Goal: Information Seeking & Learning: Check status

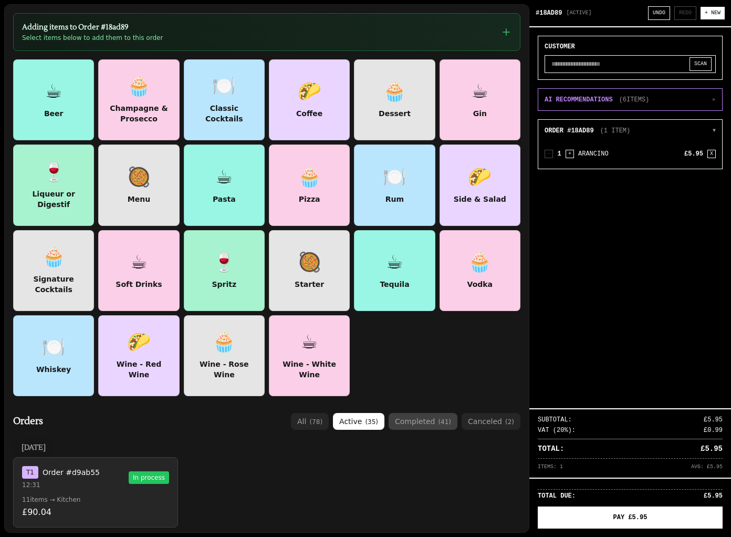
click at [415, 420] on button "completed ( 41 )" at bounding box center [423, 421] width 69 height 17
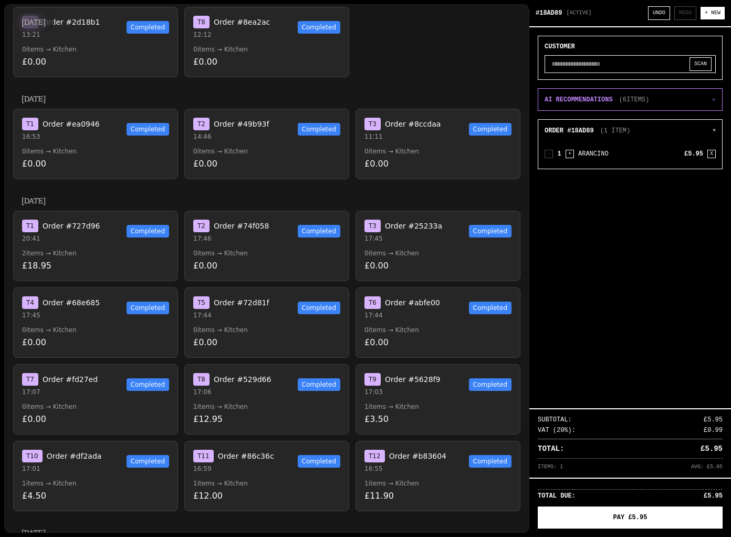
scroll to position [1483, 0]
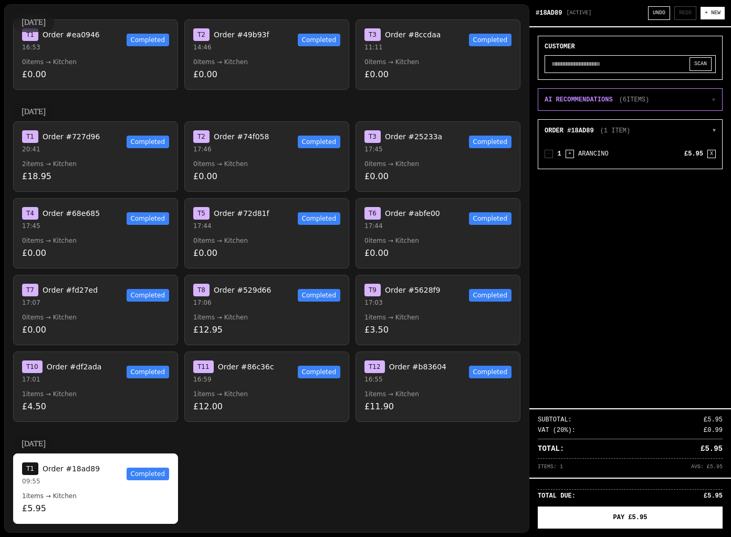
click at [127, 489] on button "T 1 Order #18ad89 09:55 Completed 1 items → Kitchen £5.95" at bounding box center [95, 488] width 165 height 70
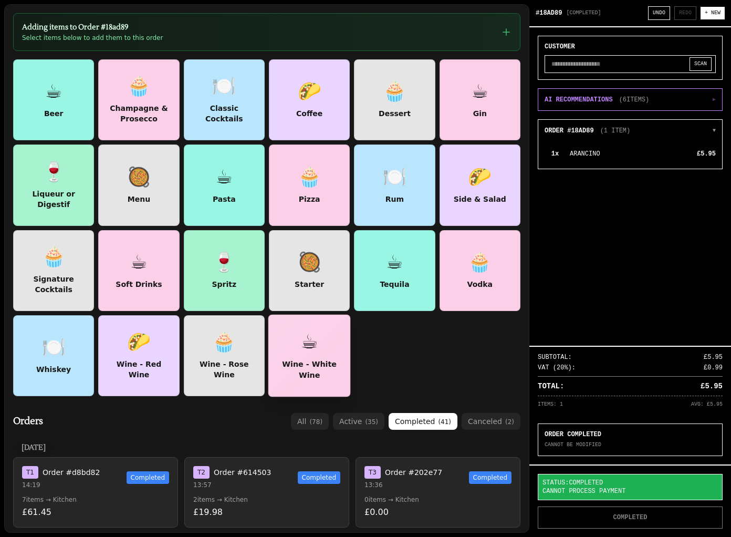
scroll to position [25, 0]
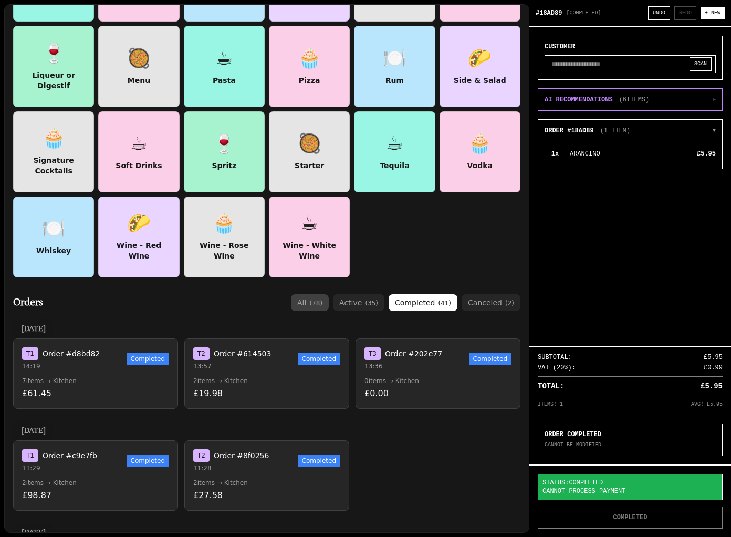
click at [313, 304] on button "all ( 78 )" at bounding box center [310, 302] width 38 height 17
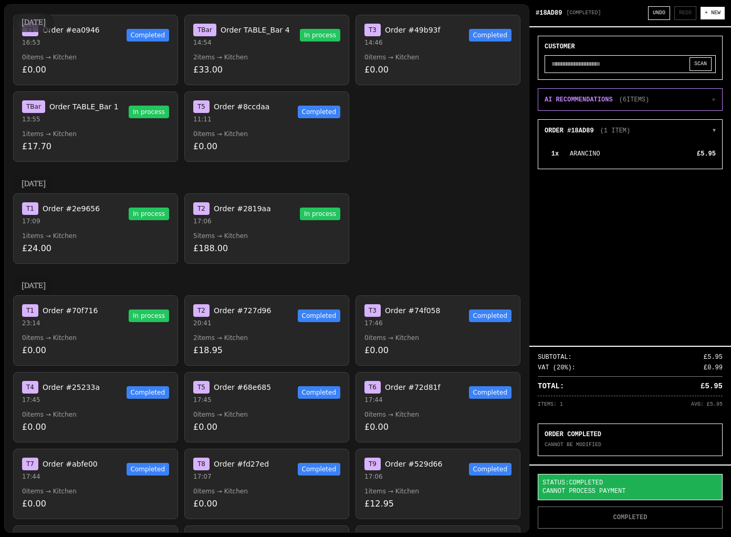
scroll to position [2607, 0]
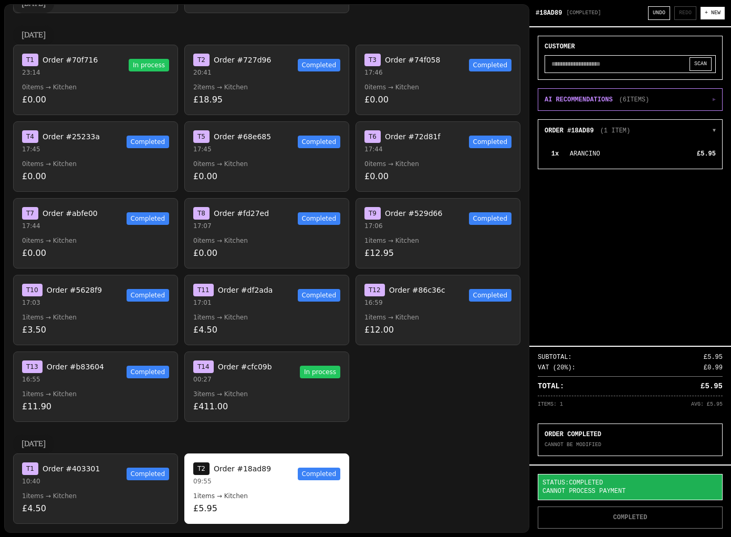
click at [121, 482] on div "T 1 Order #403301 10:40 Completed" at bounding box center [95, 473] width 147 height 23
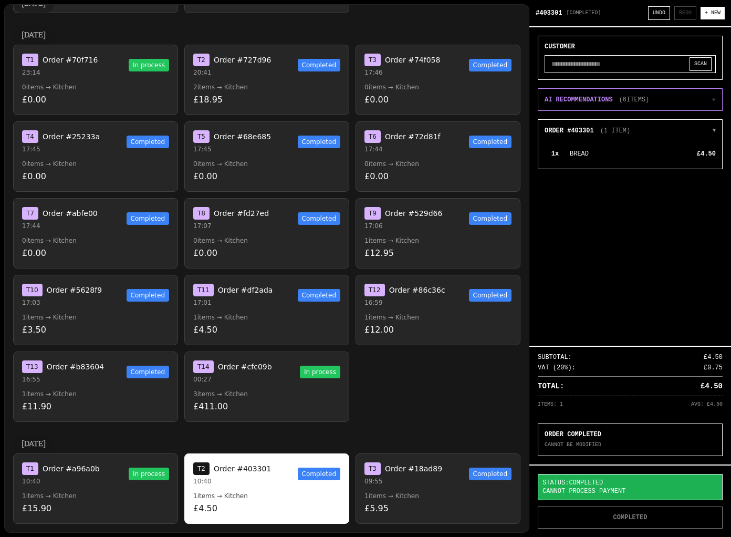
click at [110, 492] on p "1 items → Kitchen" at bounding box center [95, 496] width 147 height 8
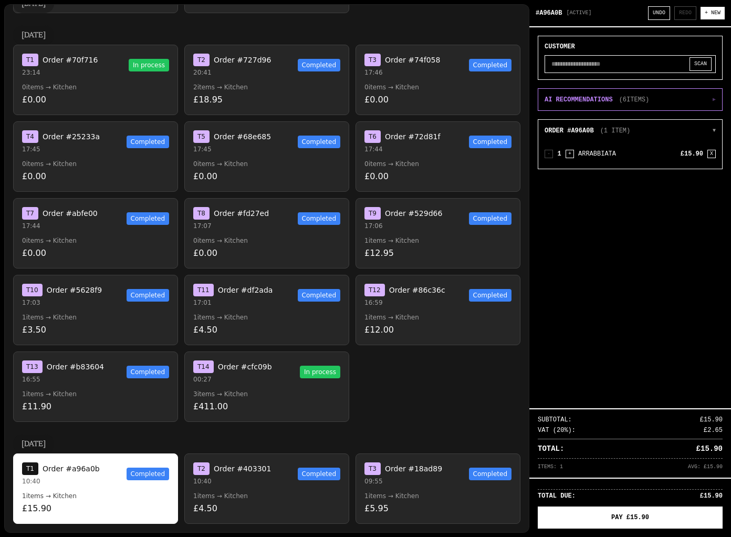
click at [149, 483] on div "T 1 Order #a96a0b 10:40 Completed" at bounding box center [95, 473] width 147 height 23
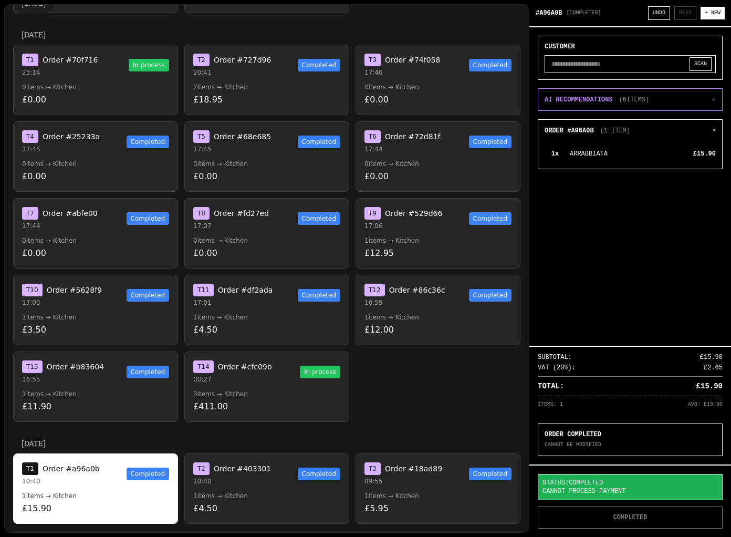
click at [581, 437] on p "ORDER COMPLETED" at bounding box center [630, 434] width 171 height 8
drag, startPoint x: 601, startPoint y: 445, endPoint x: 539, endPoint y: 446, distance: 62.5
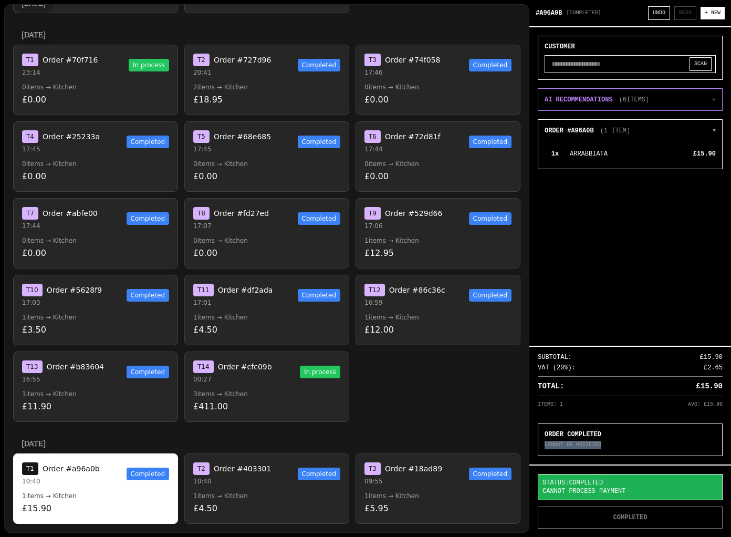
click at [539, 446] on div "ORDER COMPLETED CANNOT BE MODIFIED" at bounding box center [630, 439] width 185 height 33
copy p "CANNOT BE MODIFIED"
click at [211, 482] on p "10:40" at bounding box center [232, 481] width 78 height 8
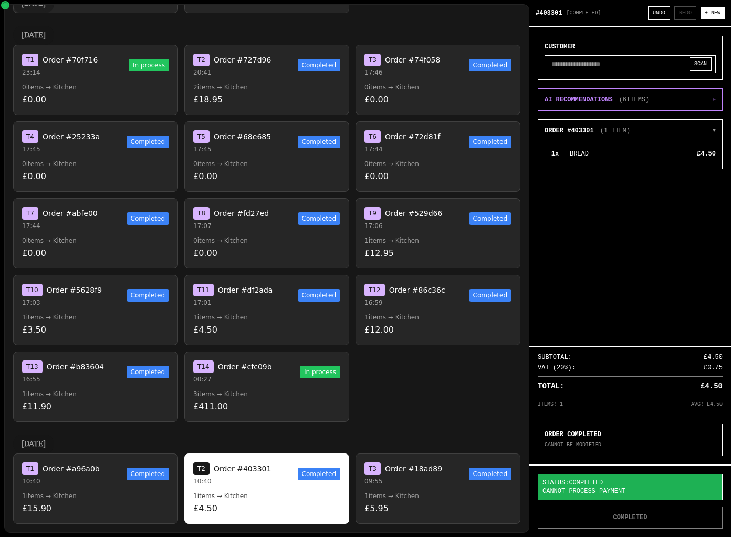
click at [288, 366] on div "T 14 Order #cfc09b 00:27 In process" at bounding box center [266, 371] width 147 height 23
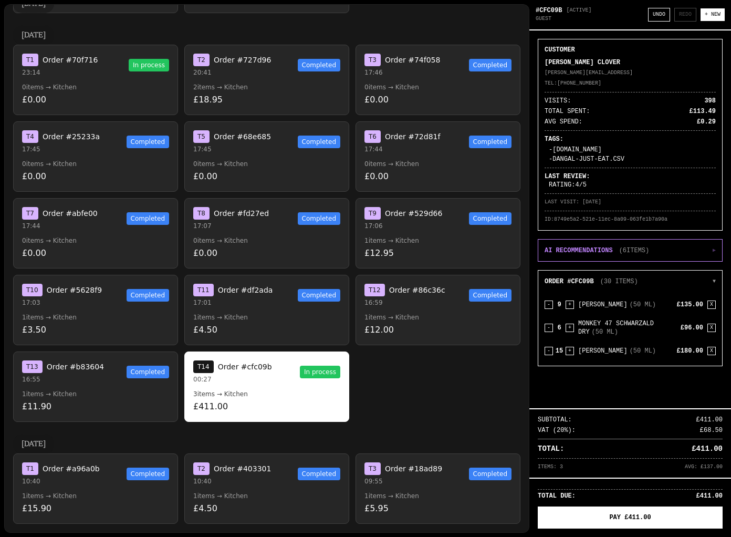
click at [457, 480] on div "T 3 Order #18ad89 09:55 Completed" at bounding box center [438, 473] width 147 height 23
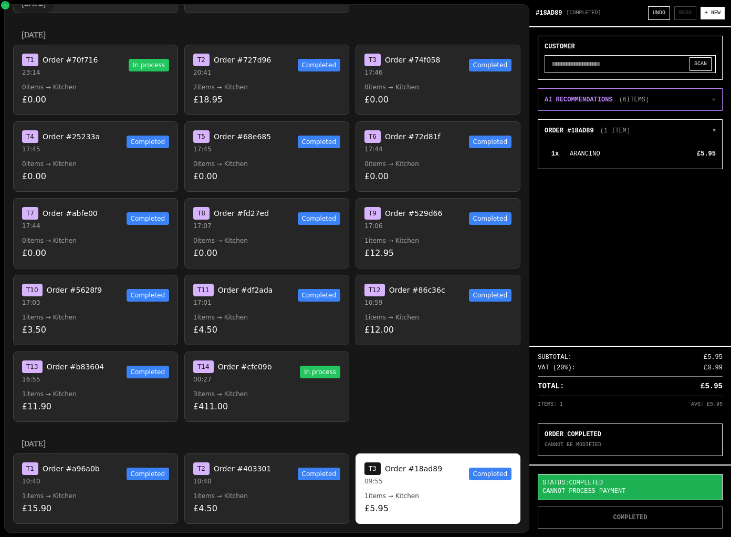
click at [266, 404] on p "£411.00" at bounding box center [266, 406] width 147 height 13
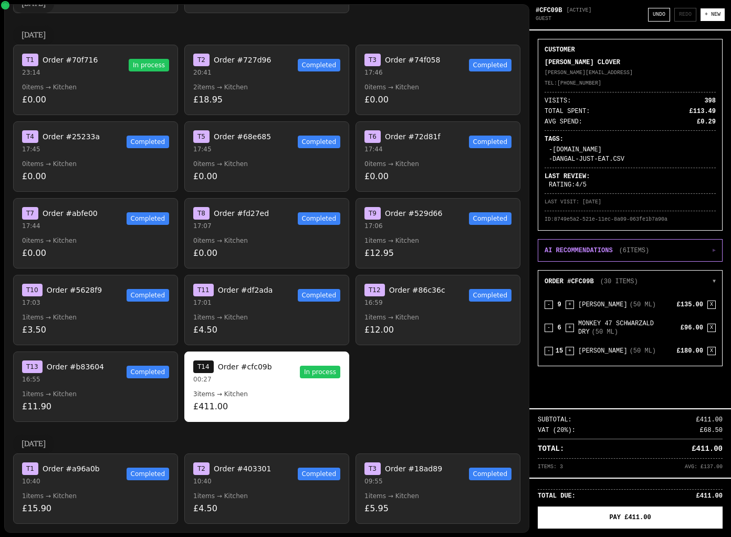
click at [447, 481] on div "T 3 Order #18ad89 09:55 Completed" at bounding box center [438, 473] width 147 height 23
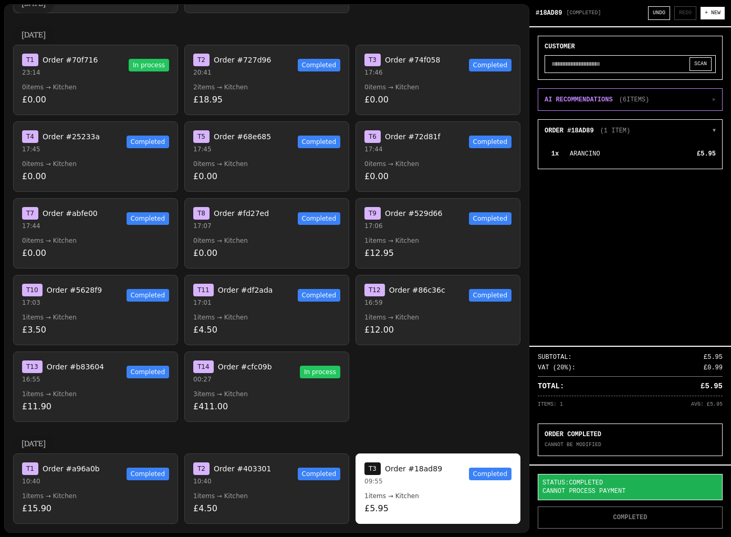
click at [262, 480] on p "10:40" at bounding box center [232, 481] width 78 height 8
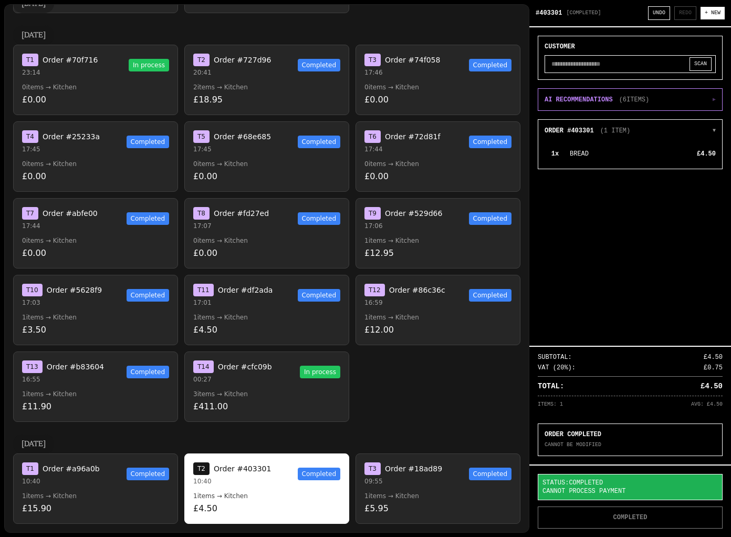
click at [412, 491] on button "T 3 Order #18ad89 09:55 Completed 1 items → Kitchen £5.95" at bounding box center [438, 488] width 165 height 70
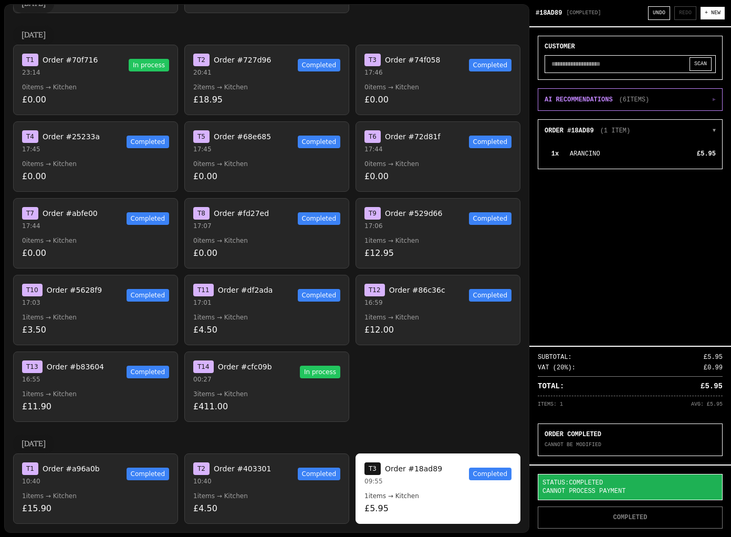
click at [288, 367] on div "T 14 Order #cfc09b 00:27 In process" at bounding box center [266, 371] width 147 height 23
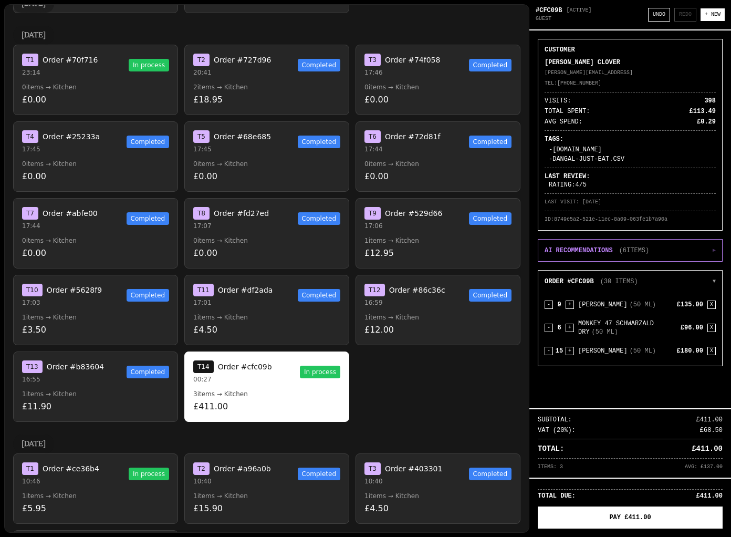
scroll to position [2683, 0]
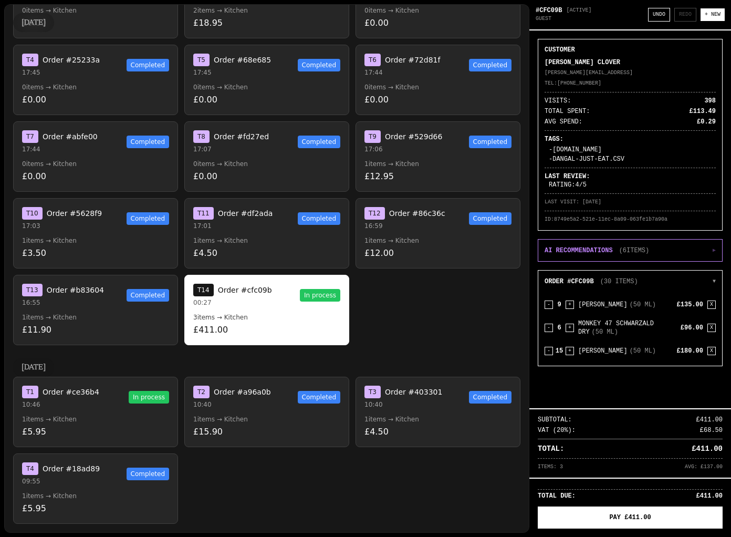
click at [103, 403] on div "T 1 Order #ce36b4 10:46 In process" at bounding box center [95, 397] width 147 height 23
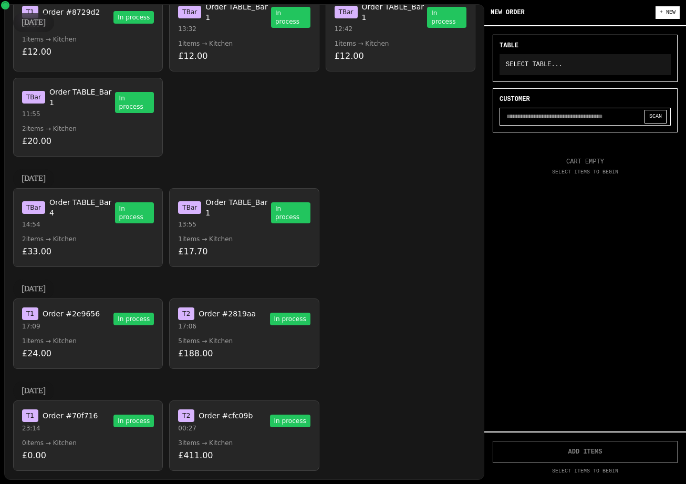
click at [225, 360] on button "T 2 Order #2819aa 17:06 In process 5 items → Kitchen £188.00" at bounding box center [244, 333] width 150 height 70
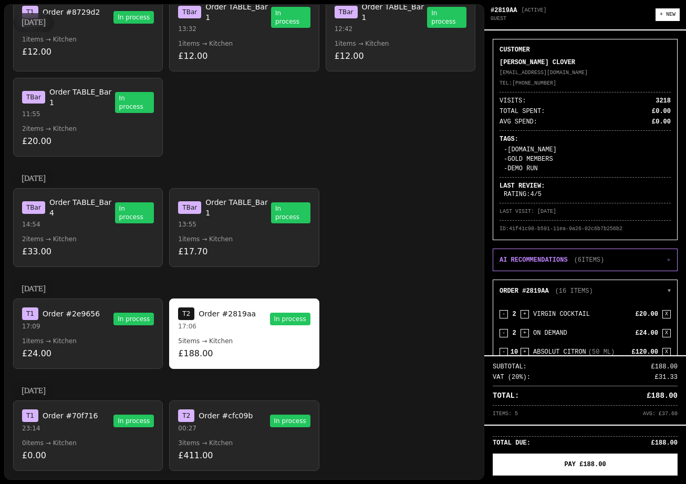
click at [238, 422] on div "T 2 Order #cfc09b 00:27" at bounding box center [215, 420] width 75 height 23
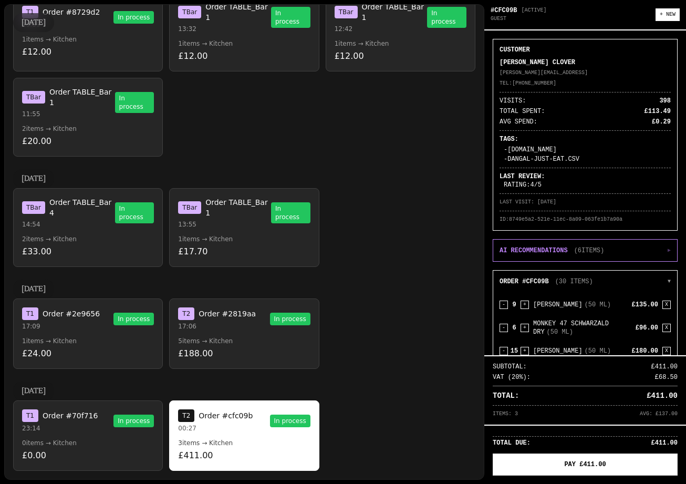
click at [68, 451] on p "£0.00" at bounding box center [88, 455] width 132 height 13
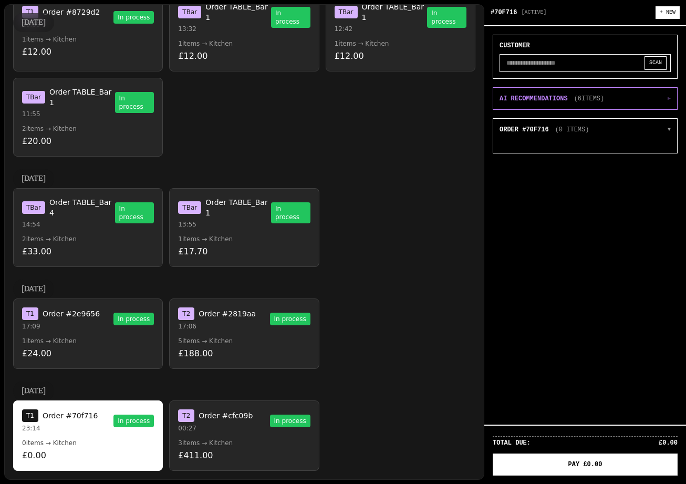
click at [216, 425] on p "00:27" at bounding box center [215, 428] width 75 height 8
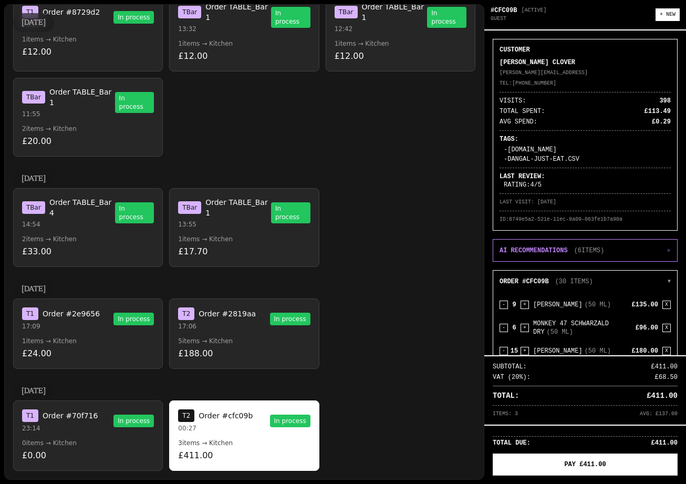
click at [126, 426] on span "In process" at bounding box center [133, 420] width 40 height 13
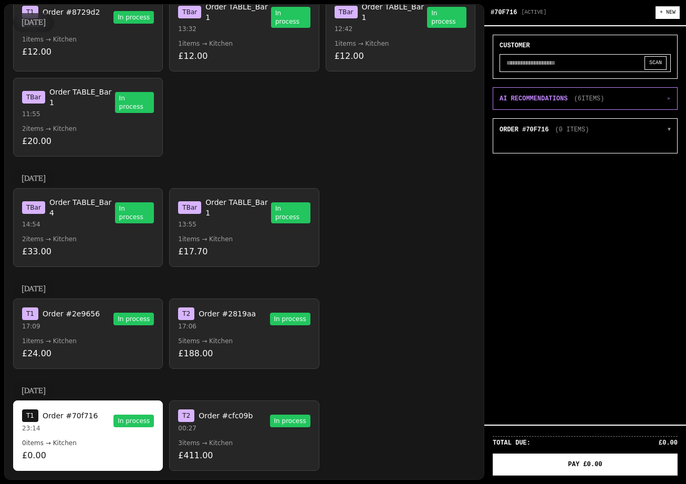
scroll to position [1539, 0]
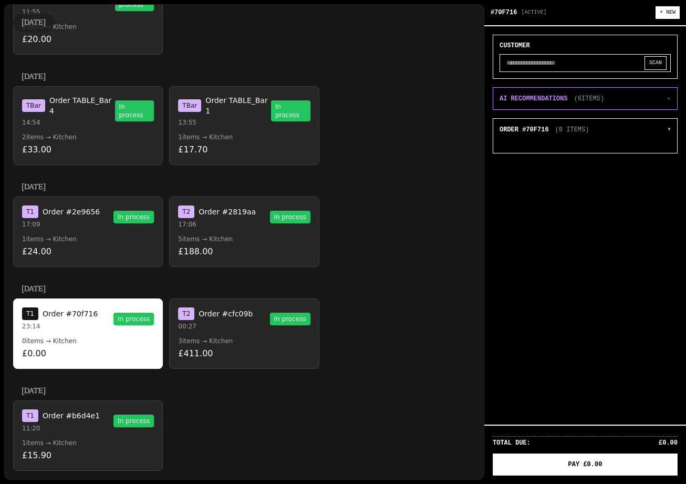
click at [83, 426] on p "11:20" at bounding box center [61, 428] width 78 height 8
